Goal: Task Accomplishment & Management: Use online tool/utility

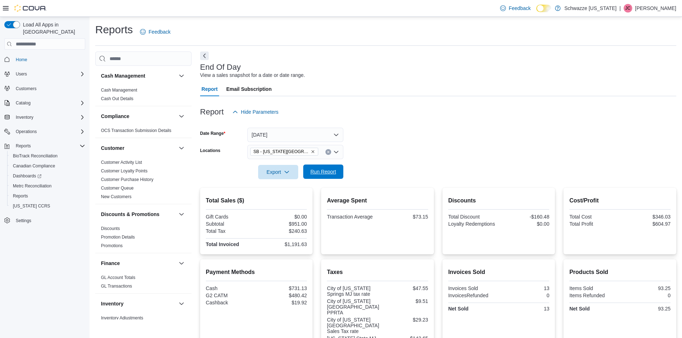
click at [324, 175] on span "Run Report" at bounding box center [323, 171] width 26 height 7
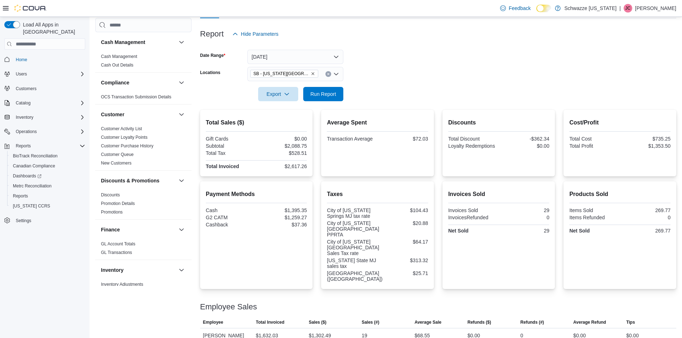
scroll to position [62, 0]
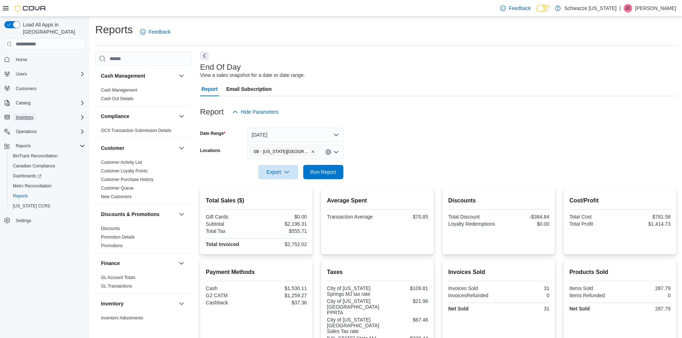
click at [25, 115] on span "Inventory" at bounding box center [25, 118] width 18 height 6
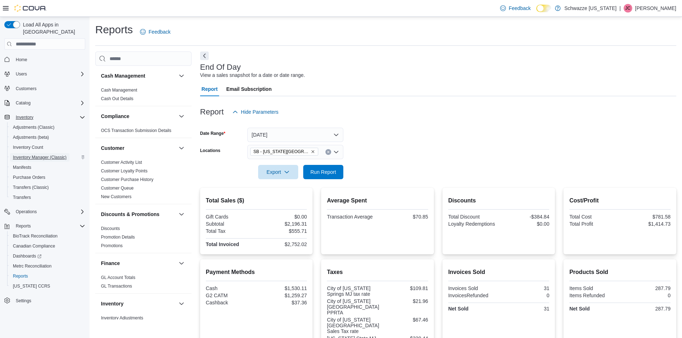
click at [46, 155] on span "Inventory Manager (Classic)" at bounding box center [40, 158] width 54 height 6
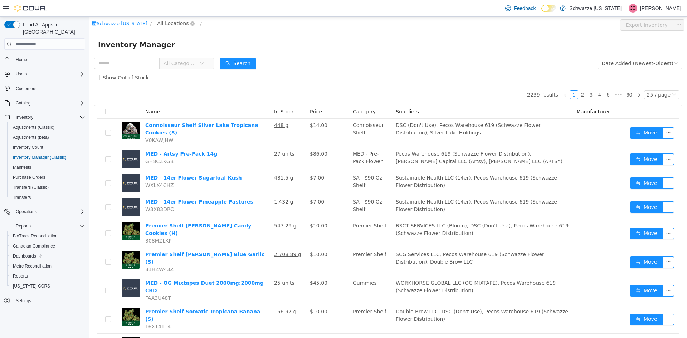
click at [162, 22] on span "All Locations" at bounding box center [172, 23] width 31 height 8
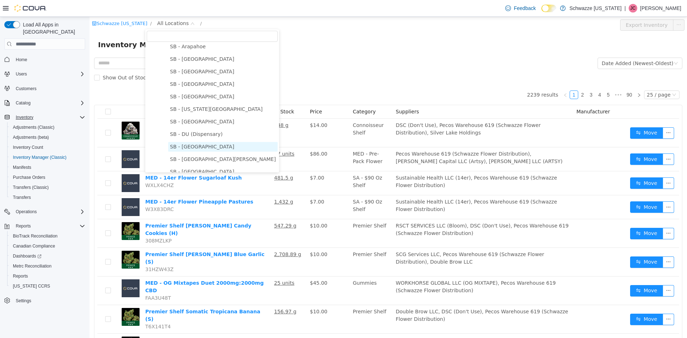
scroll to position [107, 0]
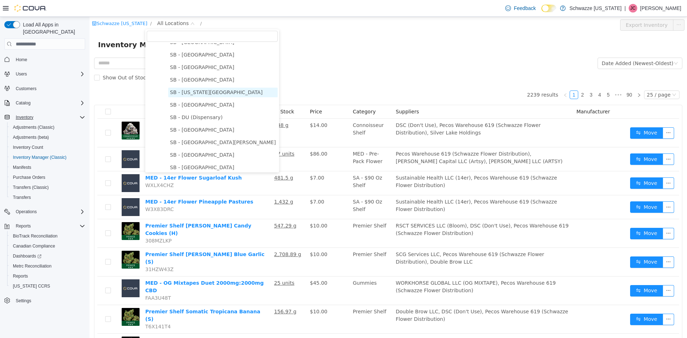
click at [198, 95] on span "SB - [US_STATE][GEOGRAPHIC_DATA]" at bounding box center [216, 92] width 93 height 6
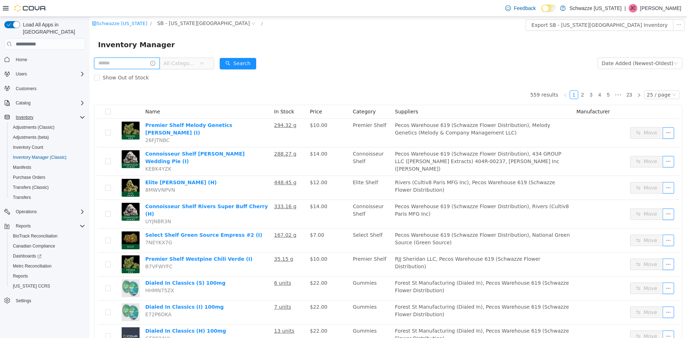
click at [128, 65] on input "text" at bounding box center [126, 63] width 65 height 11
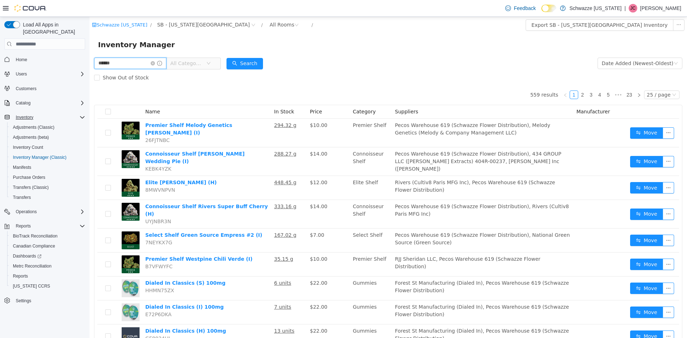
type input "******"
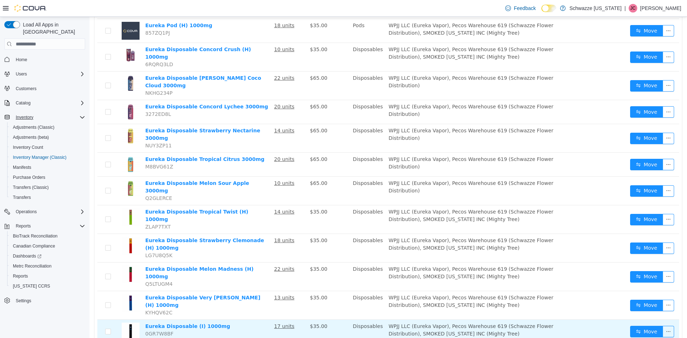
scroll to position [269, 0]
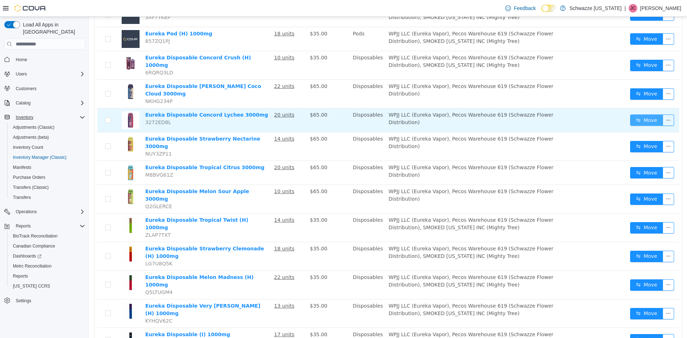
click at [641, 115] on button "Move" at bounding box center [646, 120] width 33 height 11
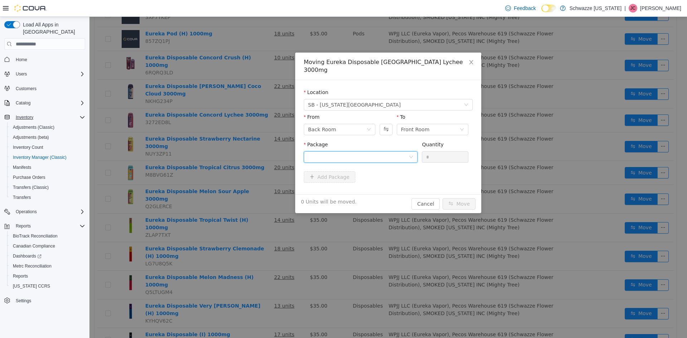
click at [401, 152] on div at bounding box center [358, 157] width 101 height 11
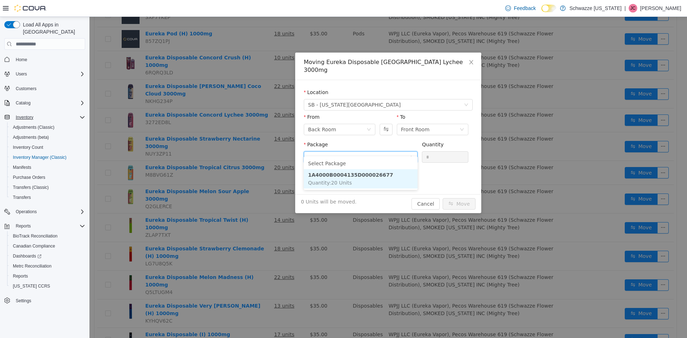
click at [372, 176] on strong "1A4000B0004135D000026677" at bounding box center [350, 175] width 85 height 6
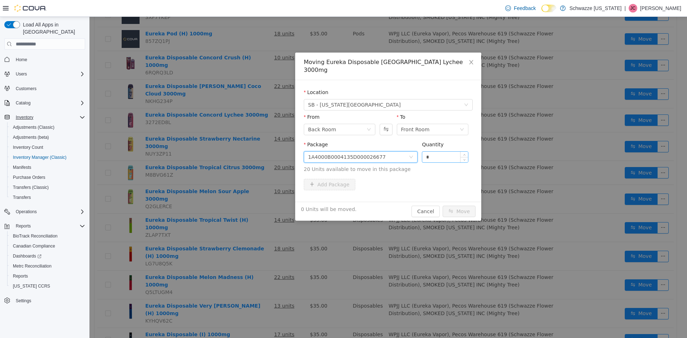
click at [424, 154] on input "*" at bounding box center [445, 157] width 46 height 11
type input "**"
click at [443, 206] on button "Move" at bounding box center [459, 211] width 33 height 11
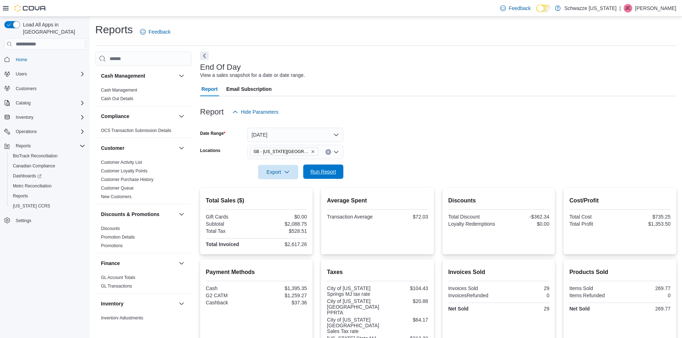
scroll to position [62, 0]
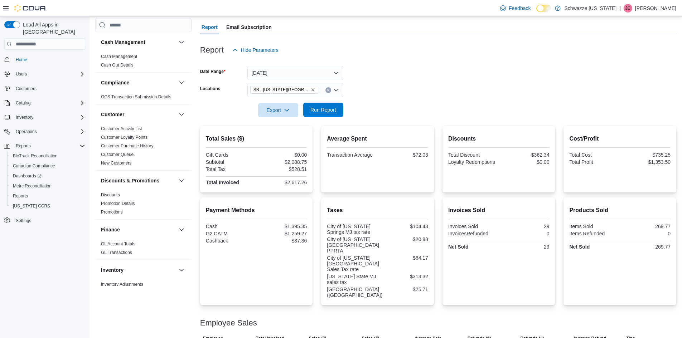
click at [336, 115] on span "Run Report" at bounding box center [322, 110] width 31 height 14
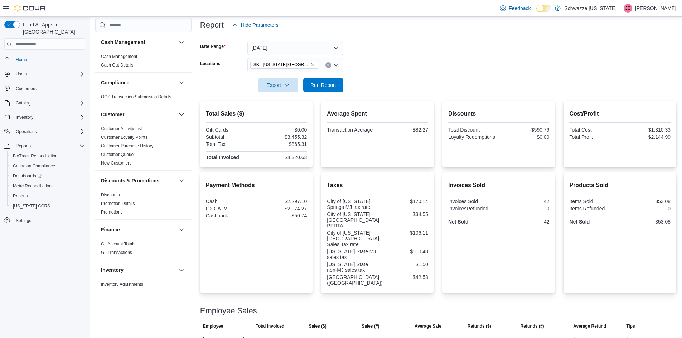
scroll to position [111, 0]
